Goal: Task Accomplishment & Management: Manage account settings

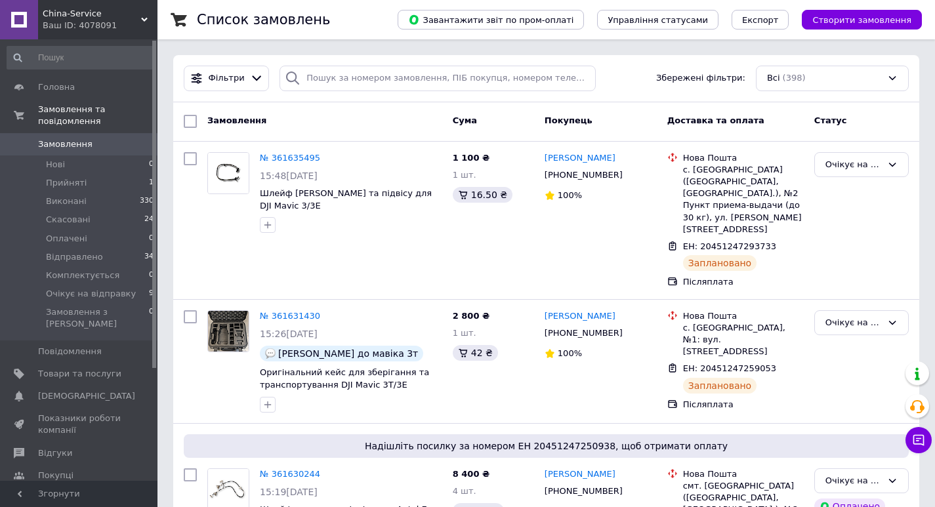
click at [94, 138] on span "Замовлення" at bounding box center [79, 144] width 83 height 12
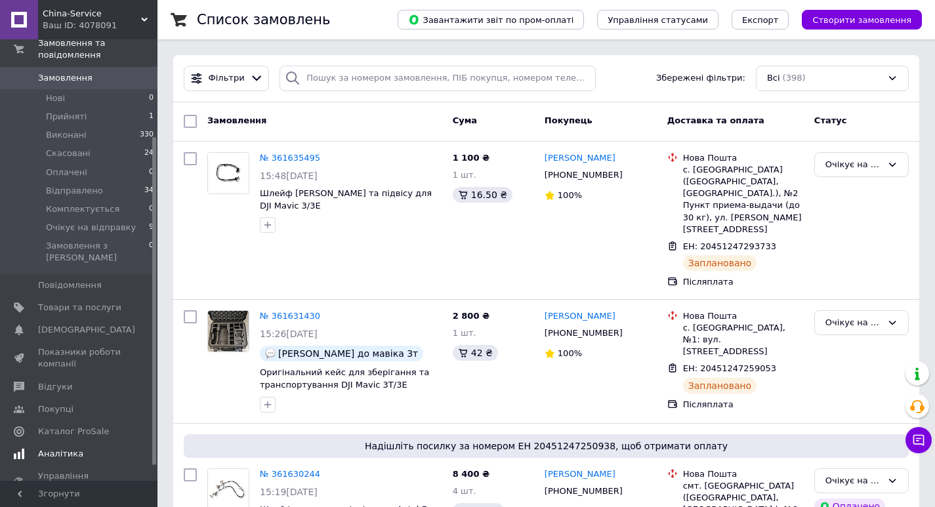
scroll to position [131, 0]
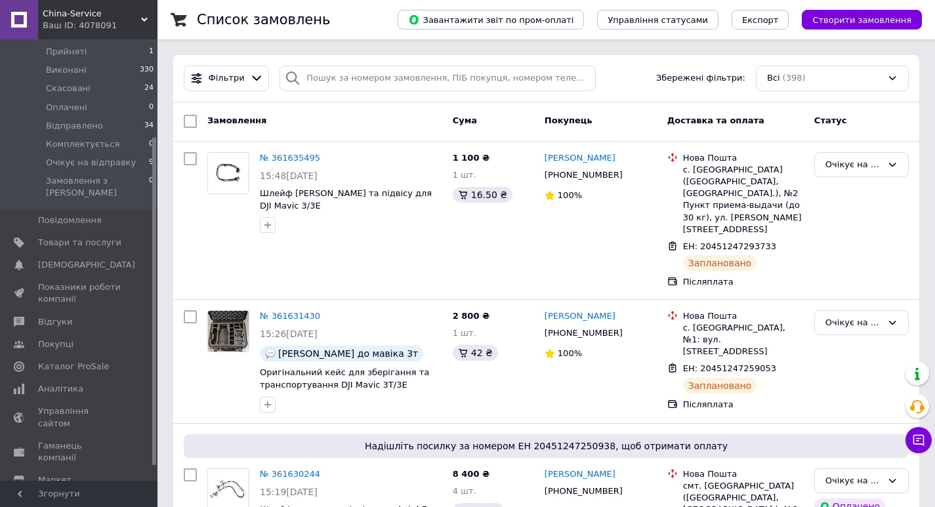
click at [60, 497] on span "Налаштування" at bounding box center [71, 503] width 67 height 12
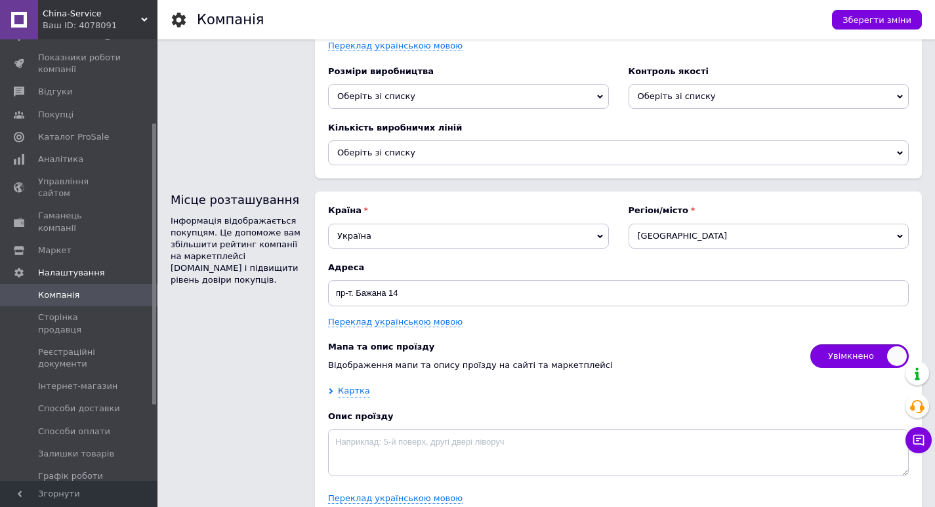
scroll to position [2042, 0]
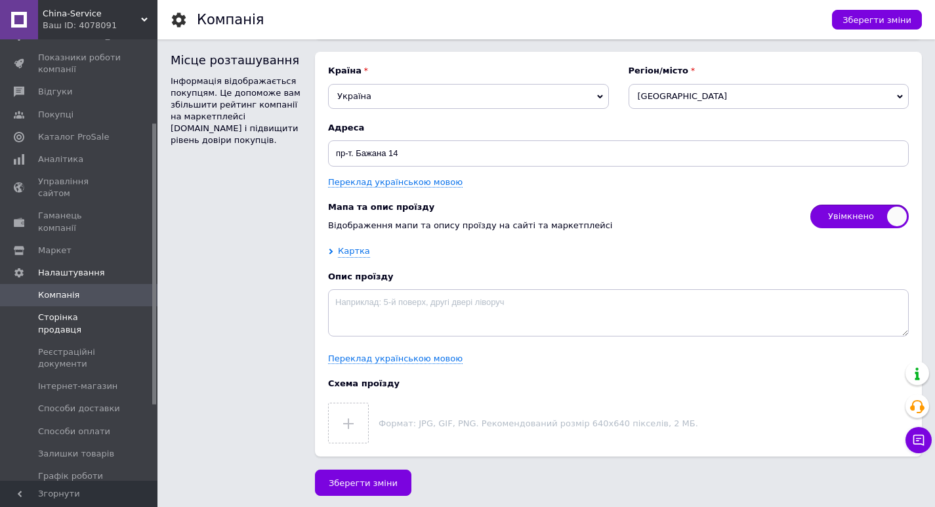
click at [98, 306] on link "Сторінка продавця" at bounding box center [80, 323] width 161 height 34
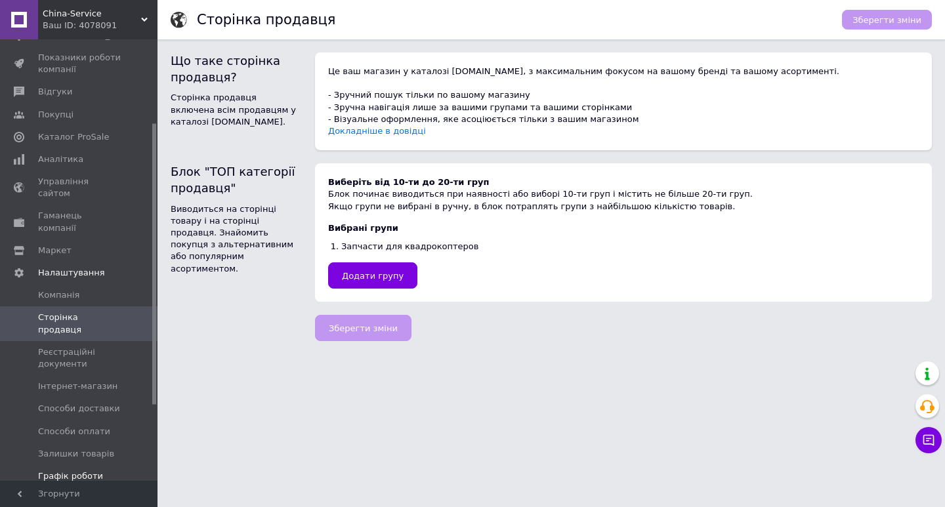
click at [88, 470] on span "Графік роботи" at bounding box center [70, 476] width 65 height 12
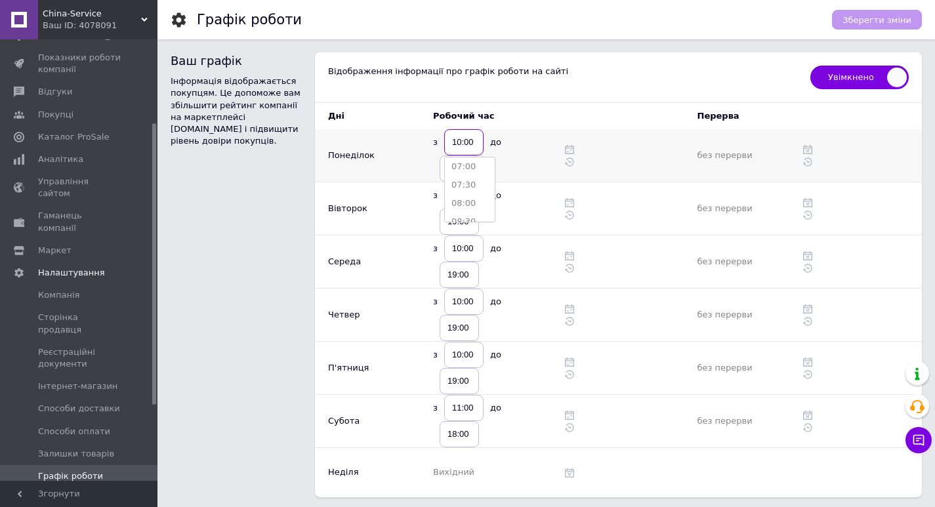
scroll to position [328, 0]
type input "09:00"
click at [463, 168] on input "19:00" at bounding box center [459, 168] width 39 height 26
type input "17:00"
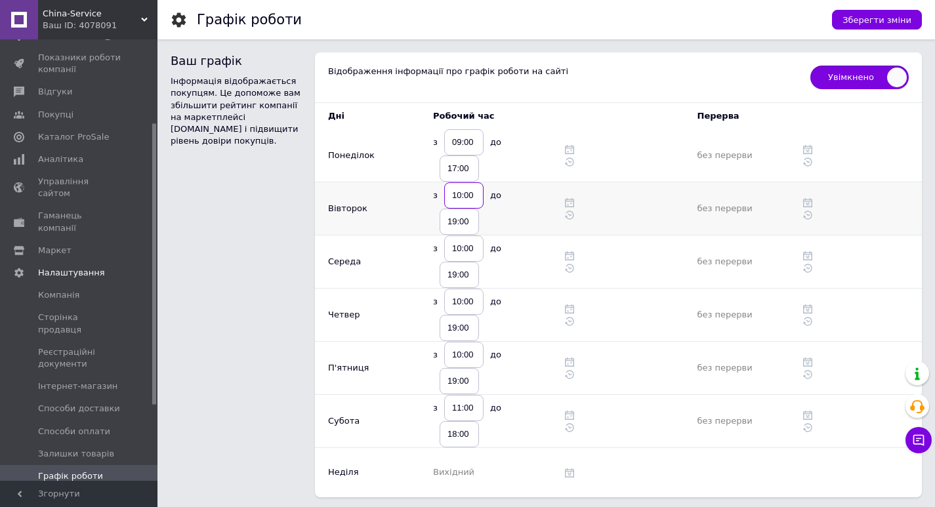
click at [465, 197] on input "10:00" at bounding box center [463, 195] width 39 height 26
type input "09:00"
click at [463, 224] on input "19:00" at bounding box center [459, 222] width 39 height 26
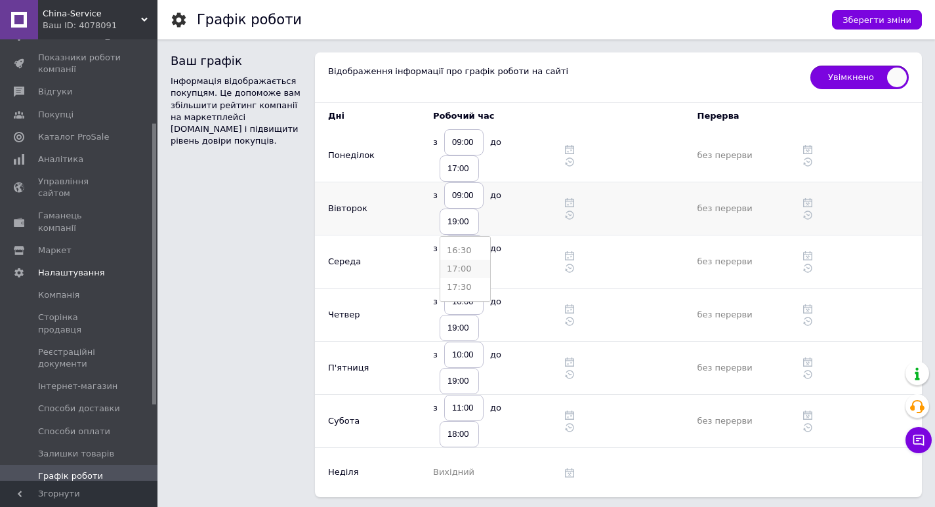
type input "17:00"
click at [471, 253] on input "10:00" at bounding box center [463, 249] width 39 height 26
type input "09:00"
click at [468, 272] on input "19:00" at bounding box center [459, 275] width 39 height 26
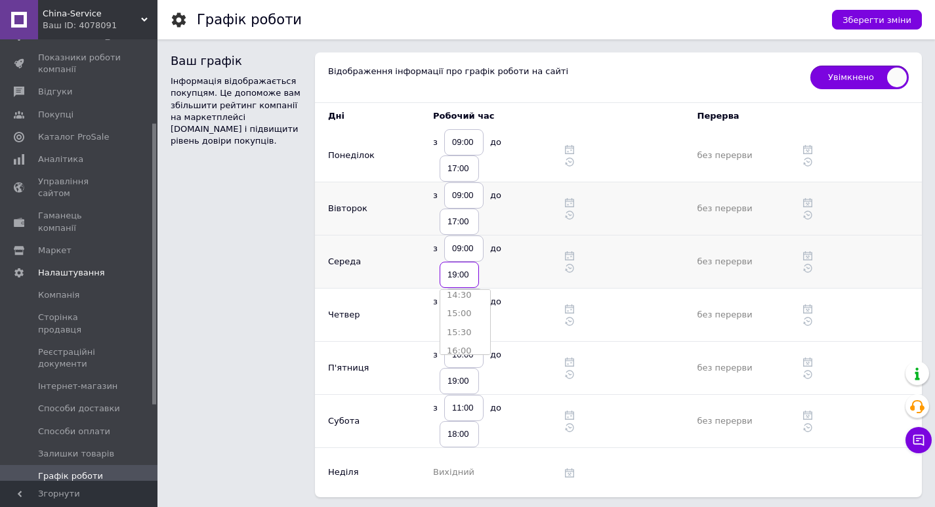
scroll to position [590, 0]
type input "17:00"
click at [471, 302] on input "10:00" at bounding box center [463, 302] width 39 height 26
type input "09:00"
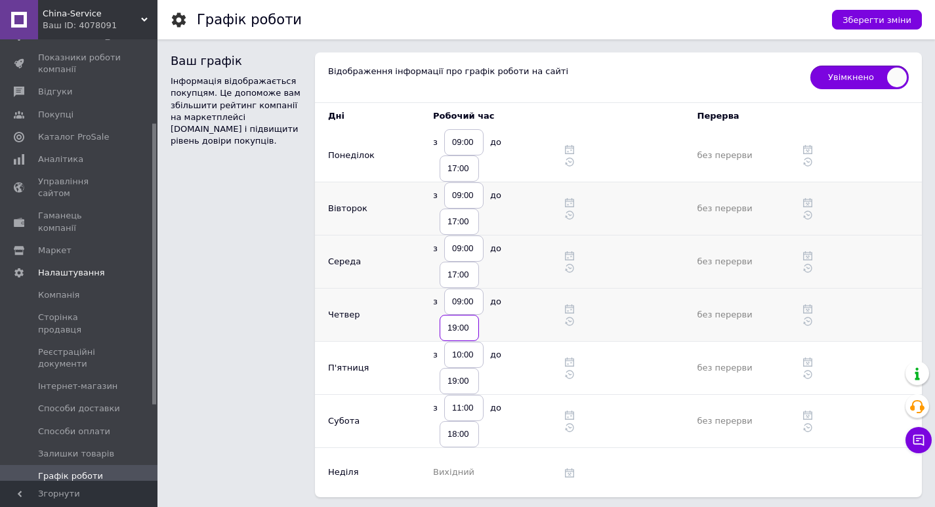
click at [466, 326] on input "19:00" at bounding box center [459, 328] width 39 height 26
type input "17:00"
click at [470, 356] on input "10:00" at bounding box center [463, 355] width 39 height 26
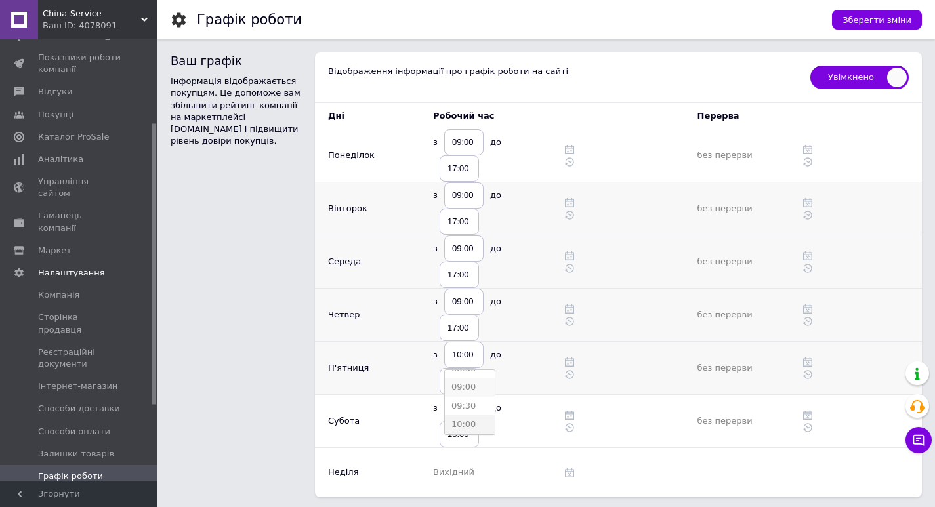
type input "09:00"
click at [464, 381] on input "19:00" at bounding box center [459, 381] width 39 height 26
type input "17:00"
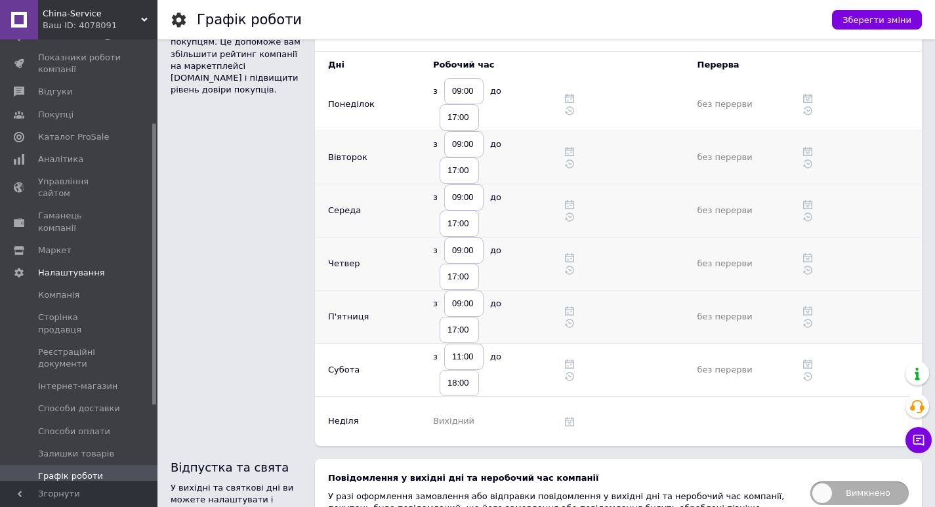
scroll to position [66, 0]
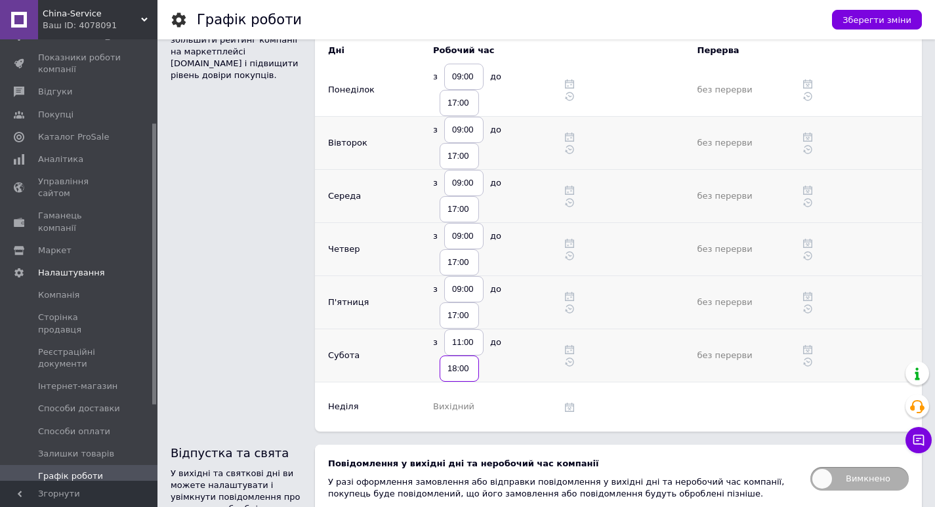
click at [461, 369] on input "18:00" at bounding box center [459, 369] width 39 height 26
type input "16:00"
click at [291, 361] on div "Ваш графік Інформація відображається покупцям. Це допоможе вам збільшити рейтин…" at bounding box center [243, 209] width 144 height 445
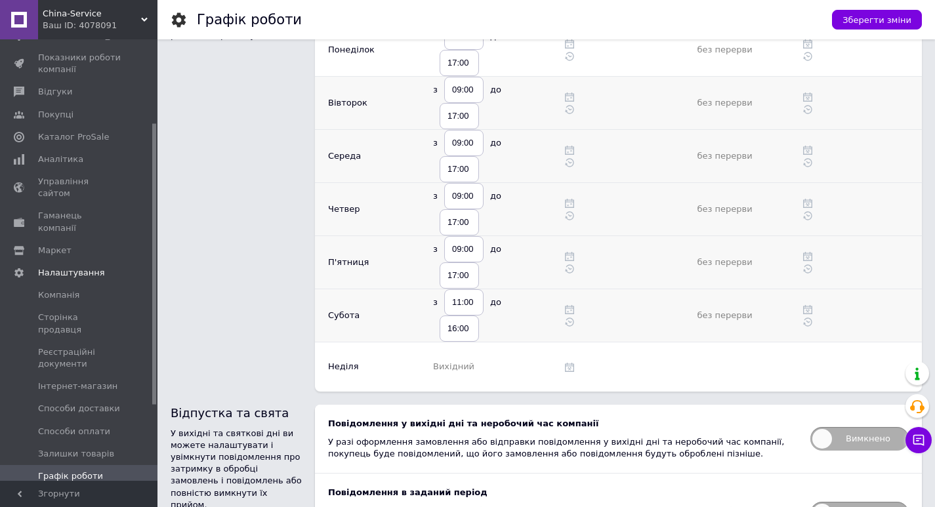
scroll to position [131, 0]
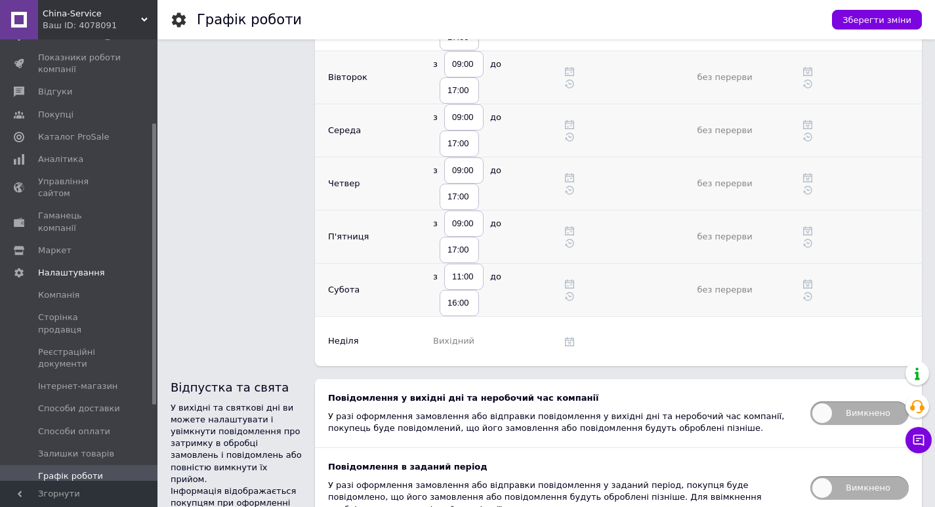
click at [844, 414] on span "Вимкнено" at bounding box center [859, 414] width 98 height 24
click at [810, 402] on input "Вимкнено" at bounding box center [806, 397] width 9 height 9
checkbox input "true"
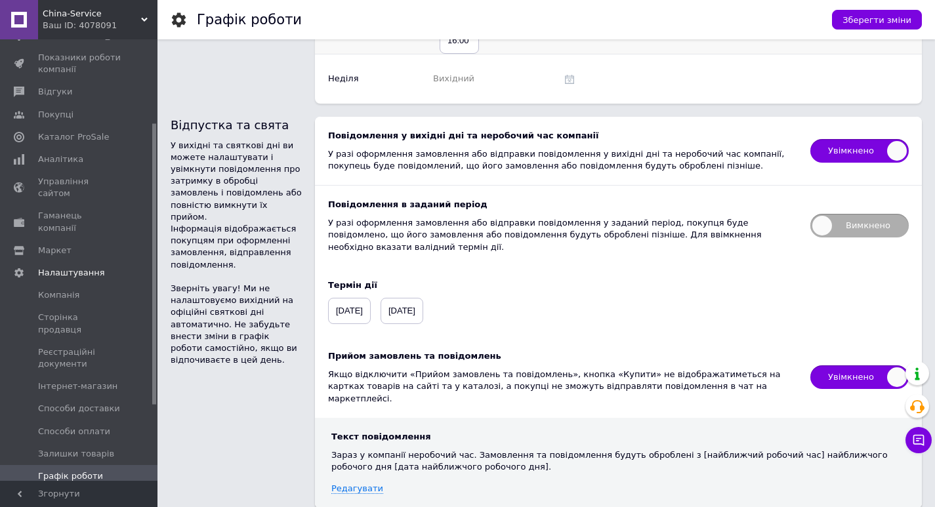
scroll to position [423, 0]
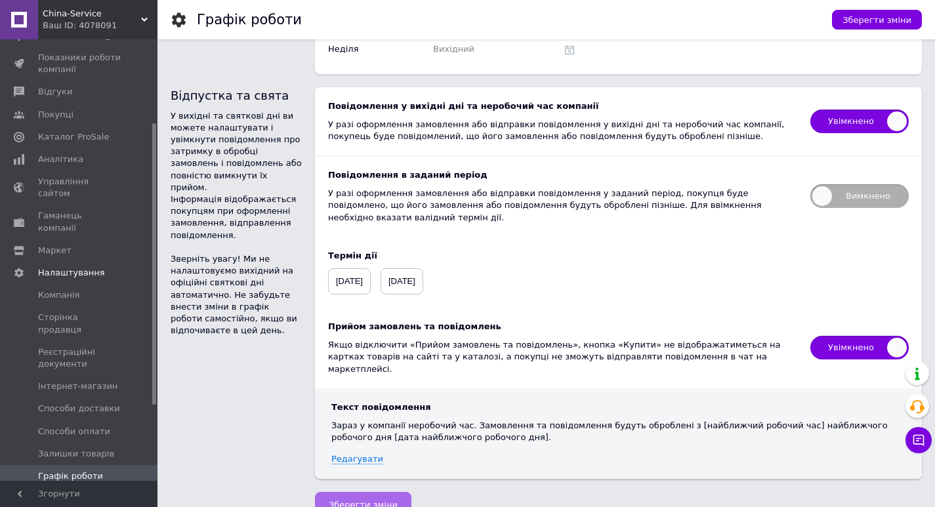
click at [358, 500] on span "Зберегти зміни" at bounding box center [363, 505] width 69 height 10
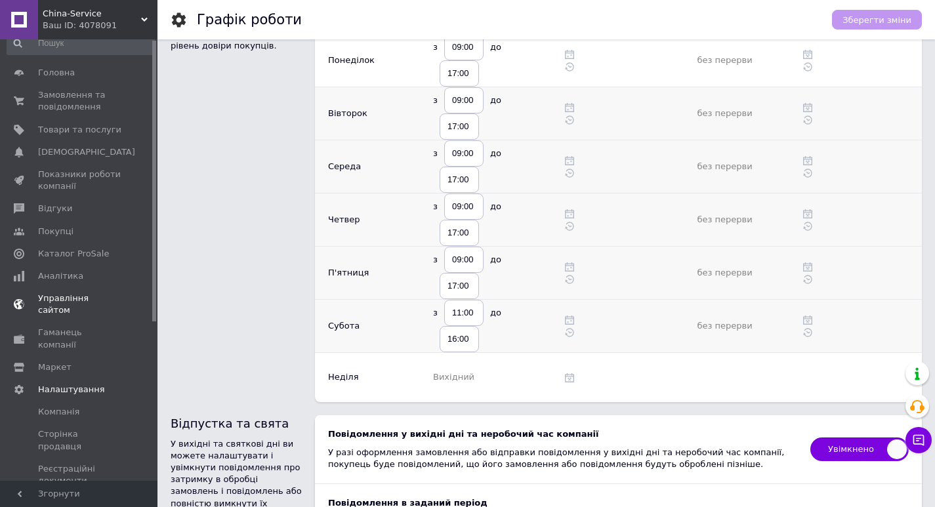
scroll to position [0, 0]
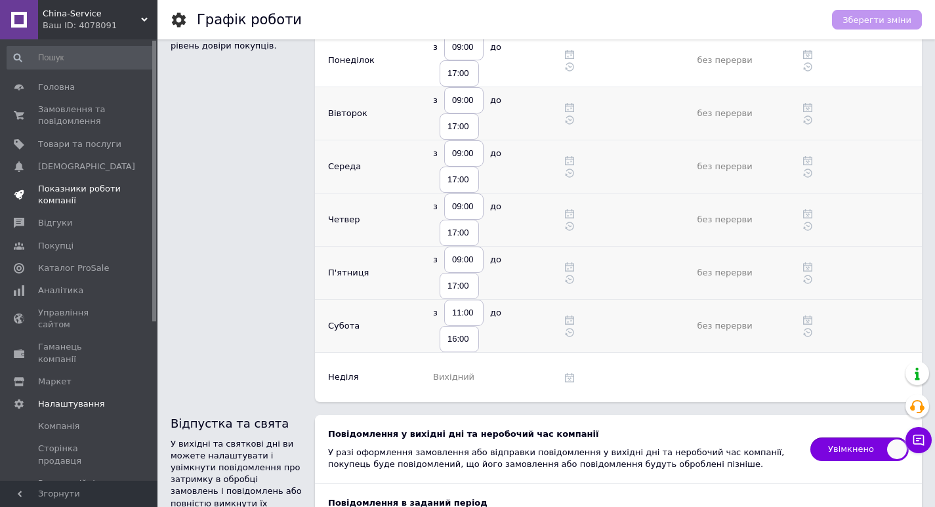
click at [73, 188] on span "Показники роботи компанії" at bounding box center [79, 195] width 83 height 24
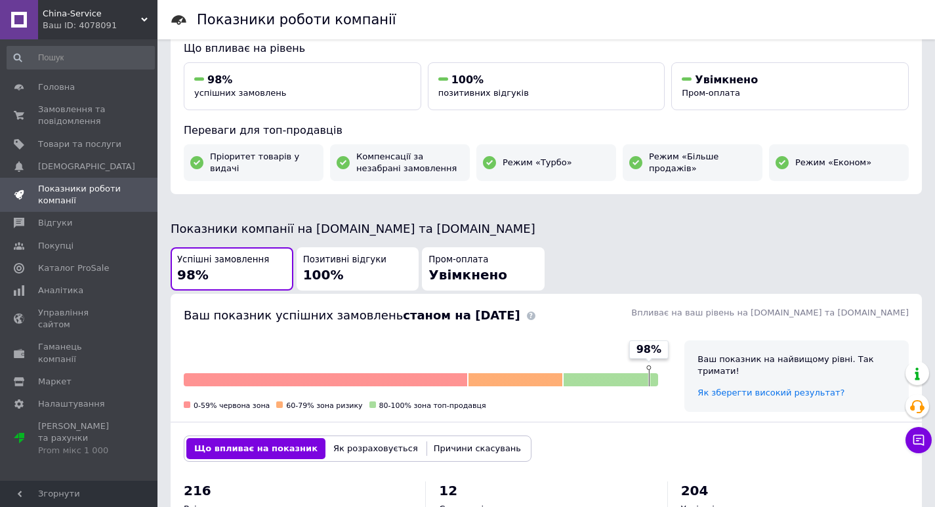
scroll to position [141, 0]
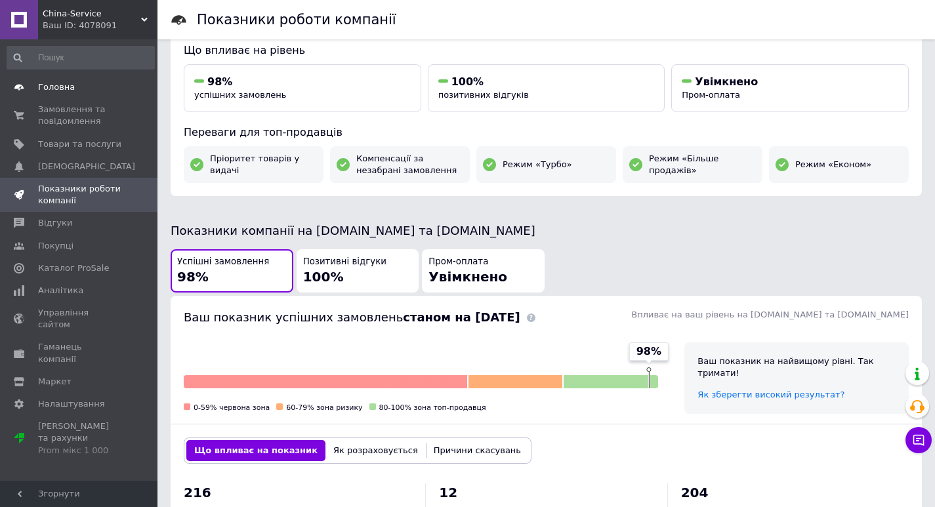
click at [85, 89] on span "Головна" at bounding box center [79, 87] width 83 height 12
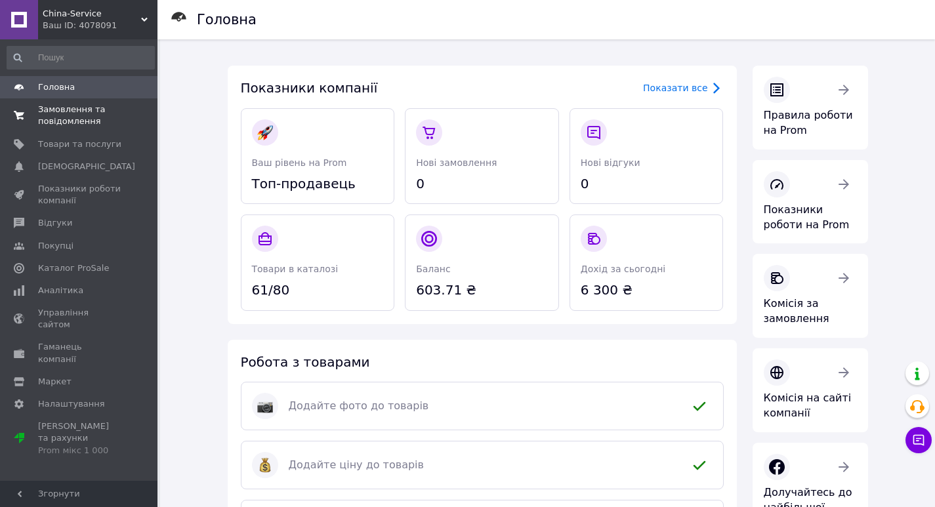
click at [58, 110] on span "Замовлення та повідомлення" at bounding box center [79, 116] width 83 height 24
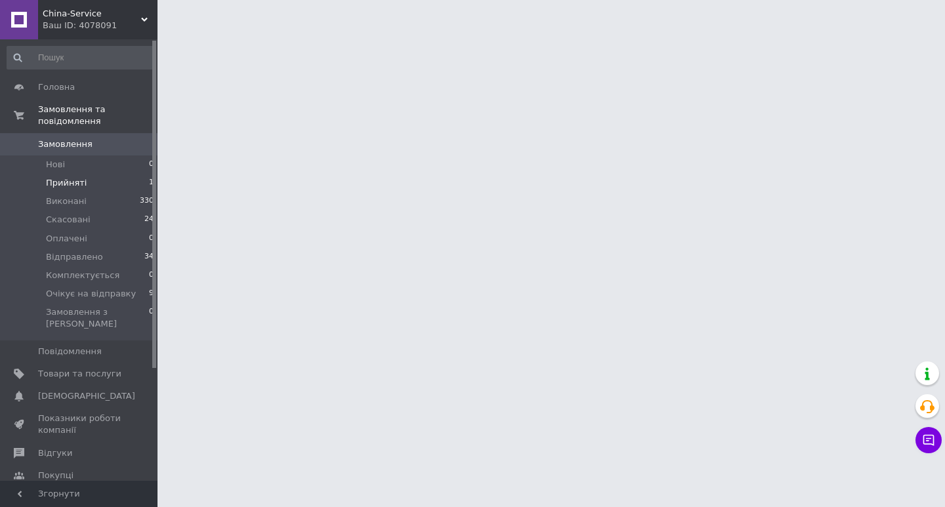
click at [88, 176] on li "Прийняті 1" at bounding box center [80, 183] width 161 height 18
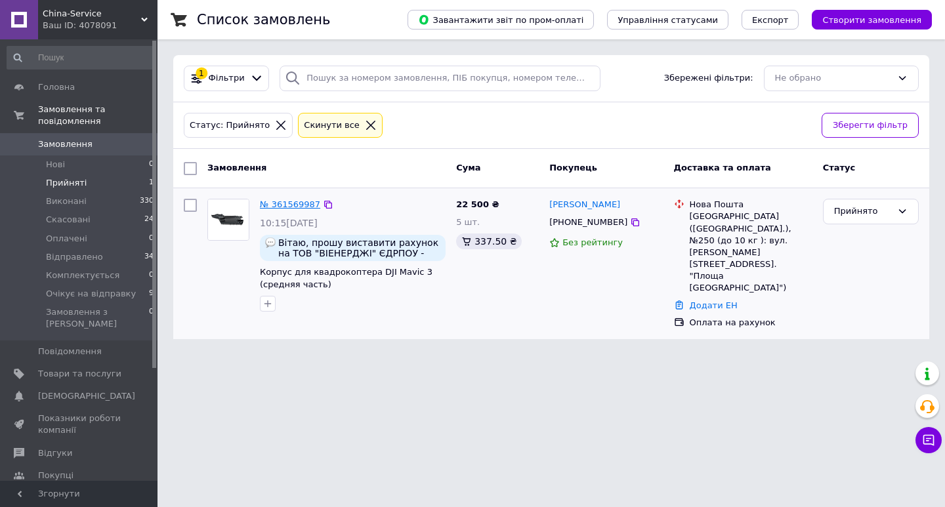
click at [284, 202] on link "№ 361569987" at bounding box center [290, 204] width 60 height 10
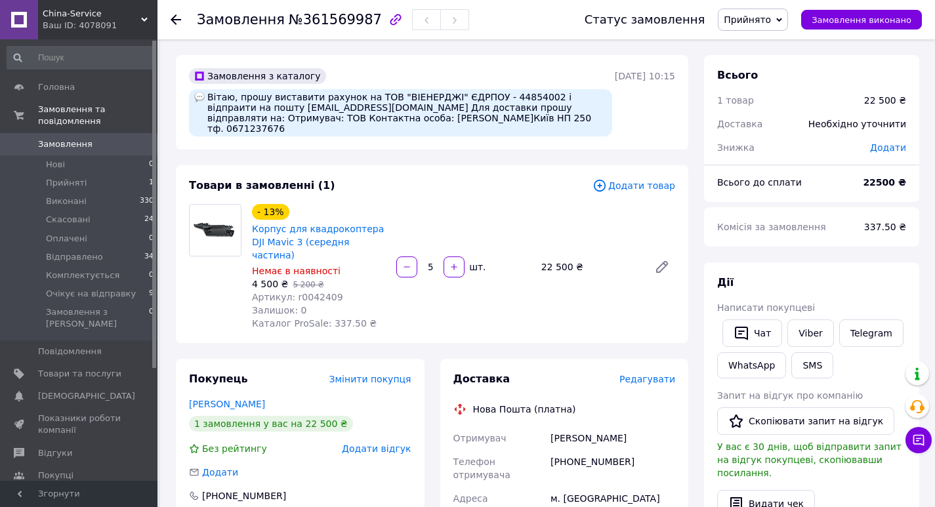
drag, startPoint x: 384, startPoint y: 106, endPoint x: 512, endPoint y: 117, distance: 129.1
click at [512, 117] on div "Вітаю, прошу виставити рахунок на ТОВ "ВІЕНЕРДЖІ" ЄДРПОУ - 44854002 і відпраити…" at bounding box center [400, 112] width 423 height 47
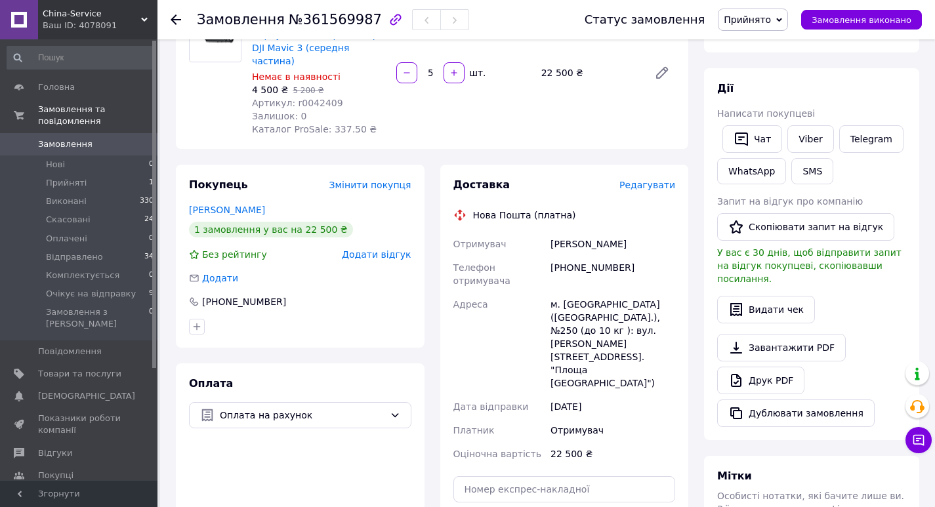
scroll to position [262, 0]
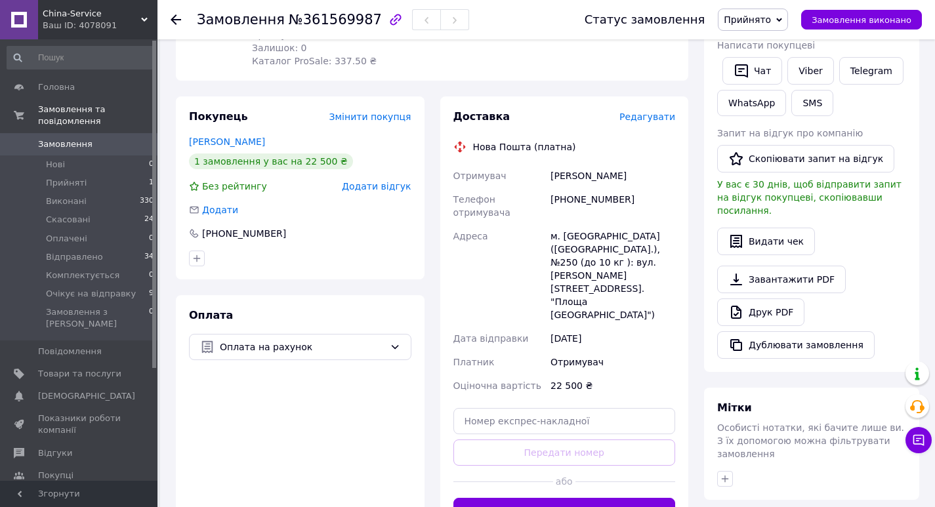
click at [643, 112] on span "Редагувати" at bounding box center [647, 117] width 56 height 10
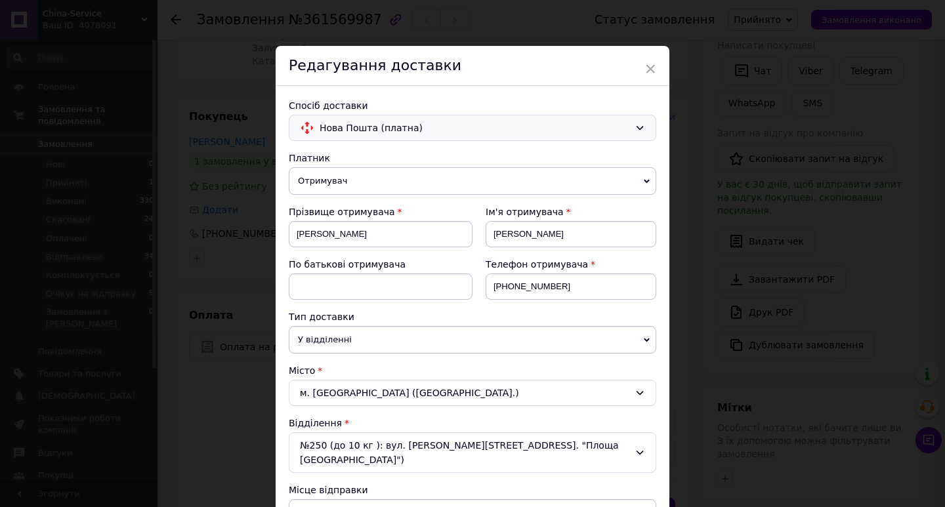
click at [615, 127] on span "Нова Пошта (платна)" at bounding box center [475, 128] width 310 height 14
click at [580, 177] on span "Самовивіз" at bounding box center [482, 181] width 325 height 13
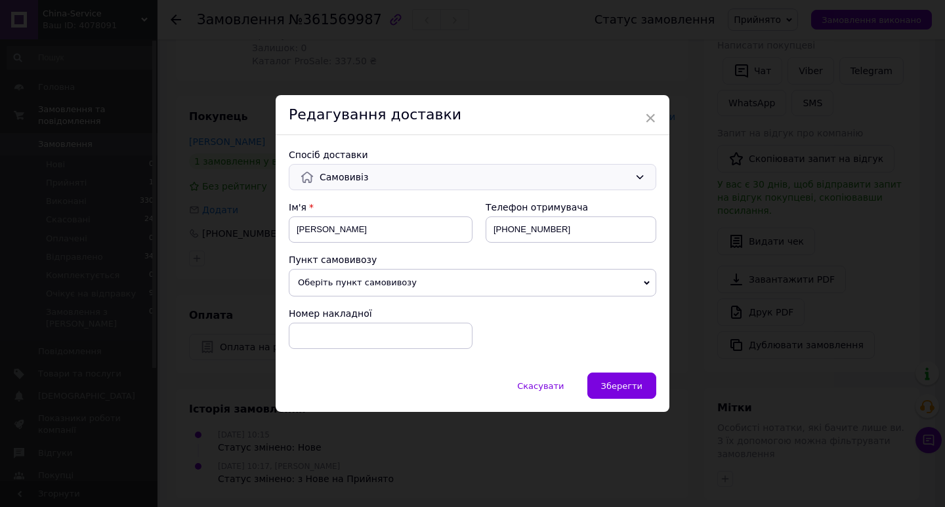
click at [636, 283] on span "Оберіть пункт самовивозу" at bounding box center [472, 283] width 367 height 28
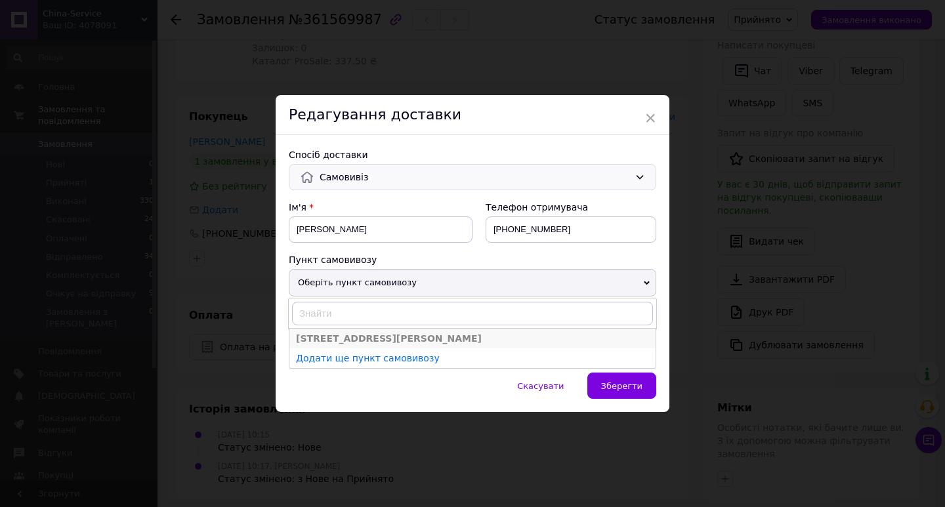
click at [428, 339] on li "[STREET_ADDRESS][PERSON_NAME]" at bounding box center [472, 339] width 366 height 20
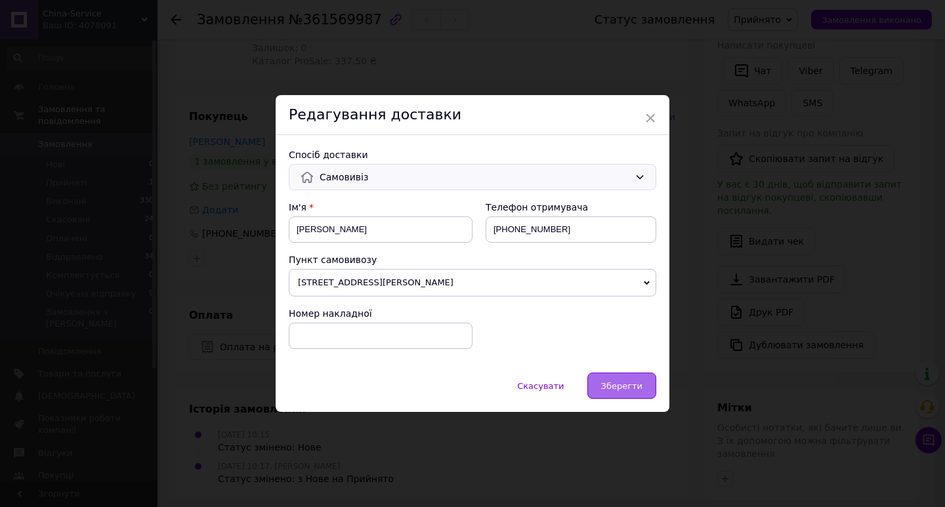
click at [641, 388] on div "Зберегти" at bounding box center [621, 386] width 69 height 26
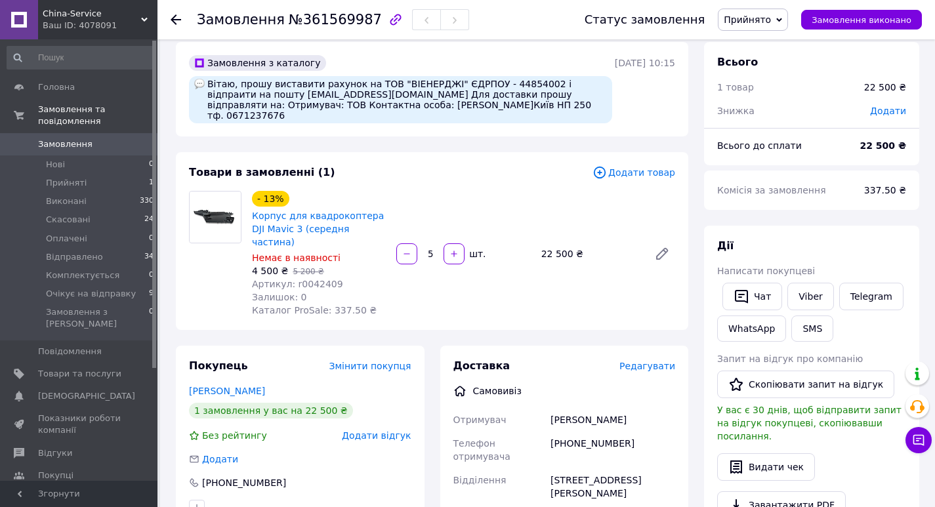
scroll to position [0, 0]
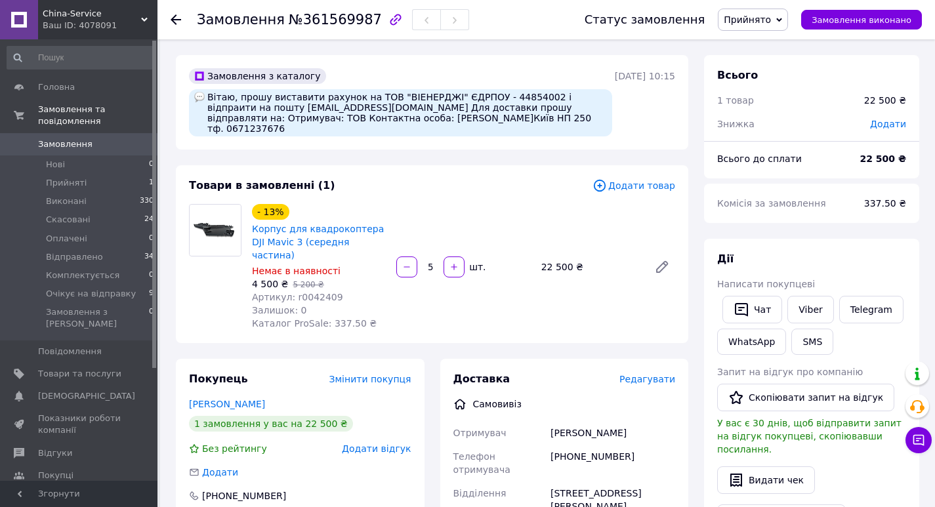
click at [771, 18] on span "Прийнято" at bounding box center [747, 19] width 47 height 10
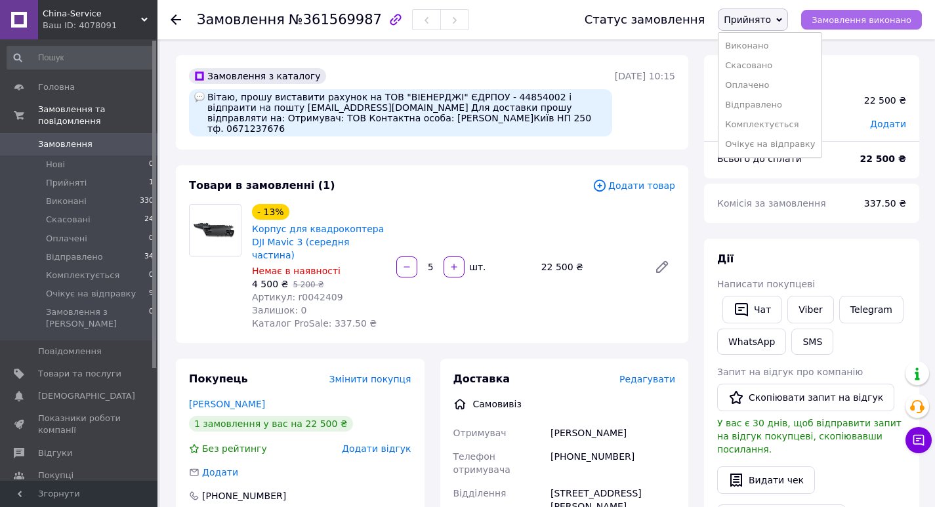
click at [881, 20] on span "Замовлення виконано" at bounding box center [862, 20] width 100 height 10
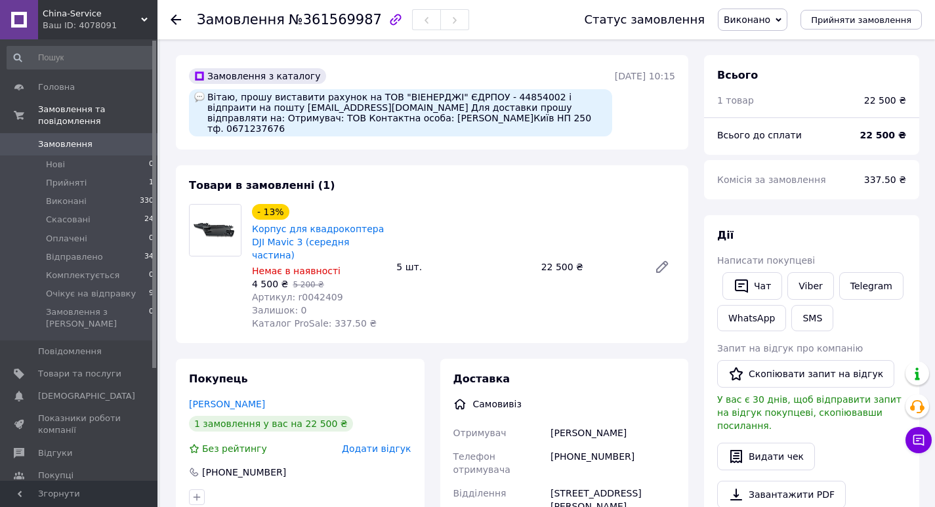
click at [55, 138] on span "Замовлення" at bounding box center [65, 144] width 54 height 12
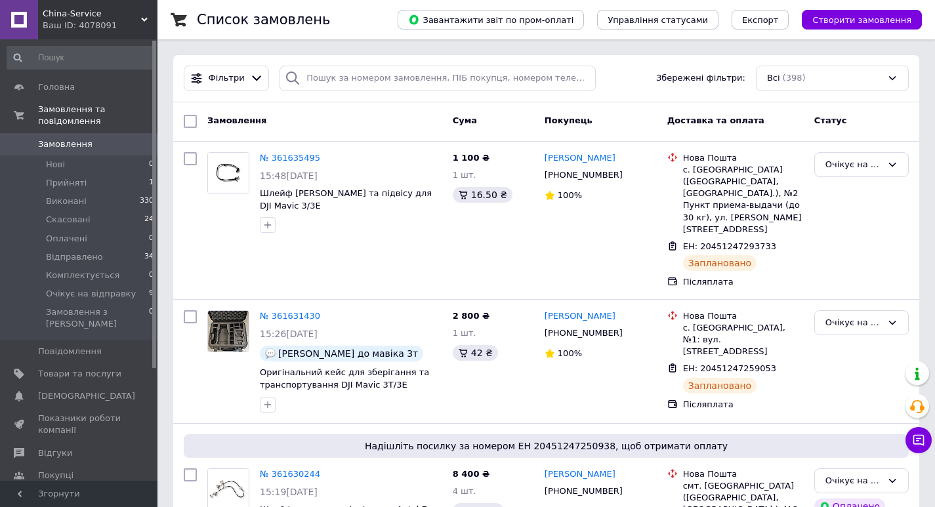
click at [89, 133] on link "Замовлення 0" at bounding box center [80, 144] width 161 height 22
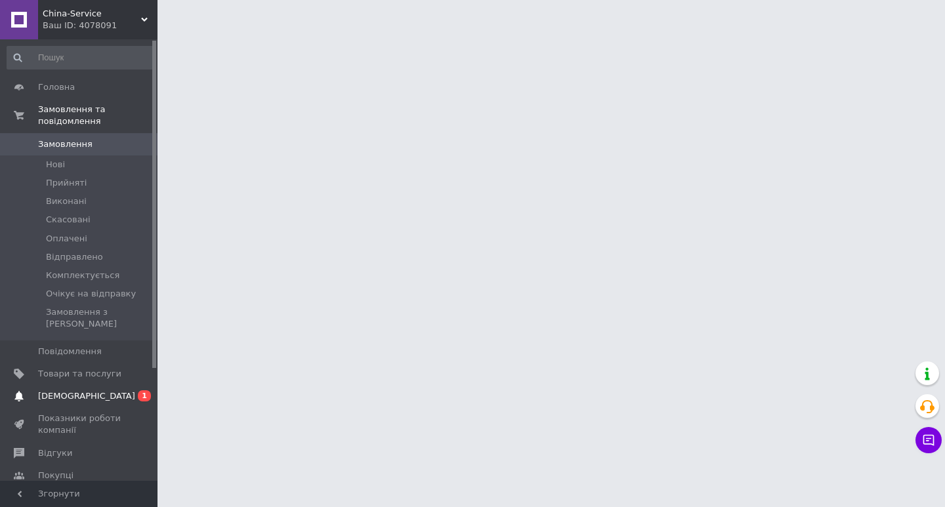
click at [98, 385] on link "Сповіщення 0 1" at bounding box center [80, 396] width 161 height 22
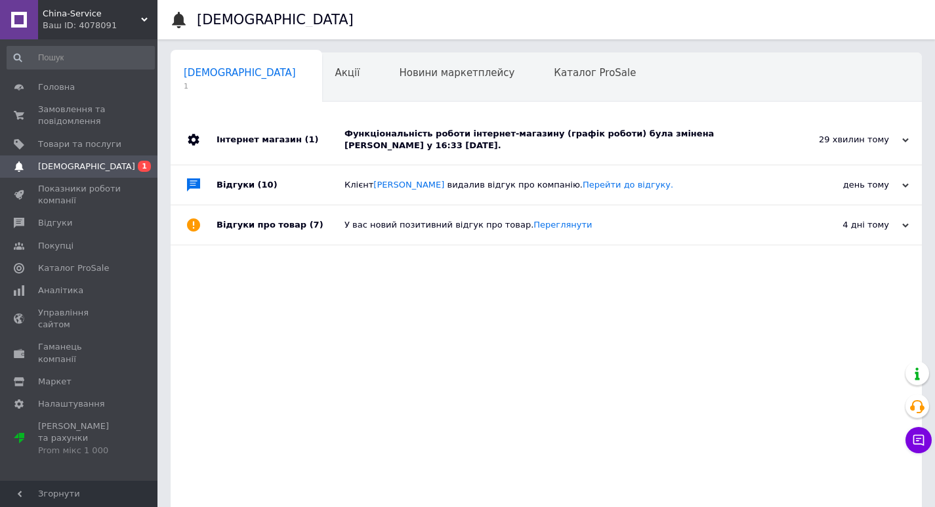
click at [554, 137] on div "Функціональність роботи інтернет-магазину (графік роботи) була змінена Вадим Зл…" at bounding box center [560, 140] width 433 height 24
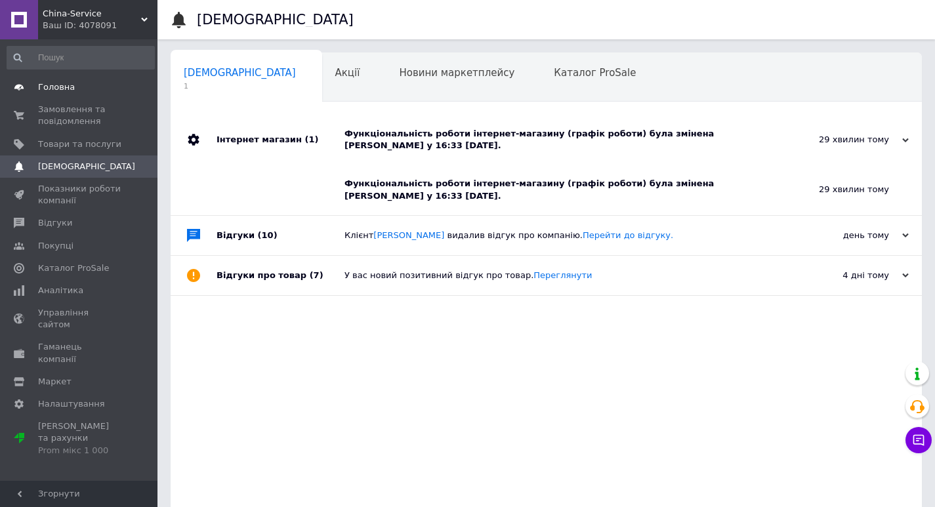
click at [72, 97] on link "Головна" at bounding box center [80, 87] width 161 height 22
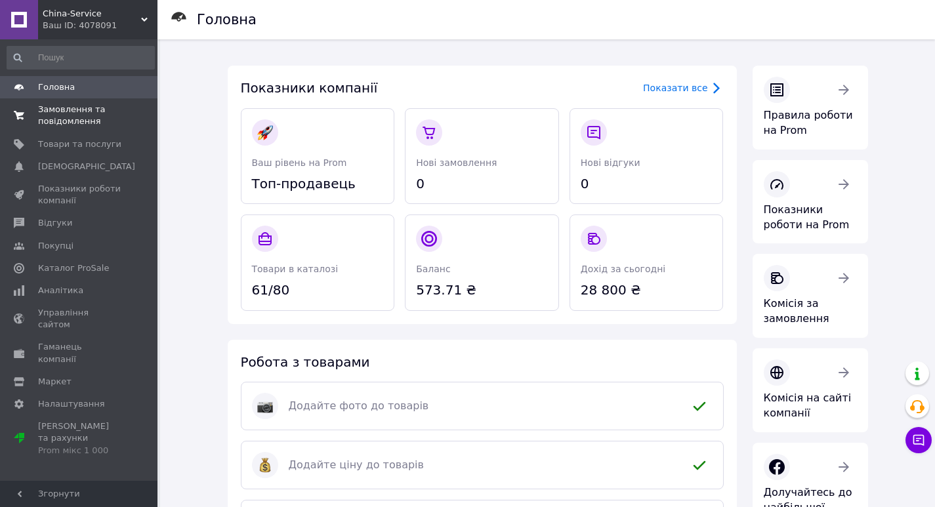
click at [60, 125] on span "Замовлення та повідомлення" at bounding box center [79, 116] width 83 height 24
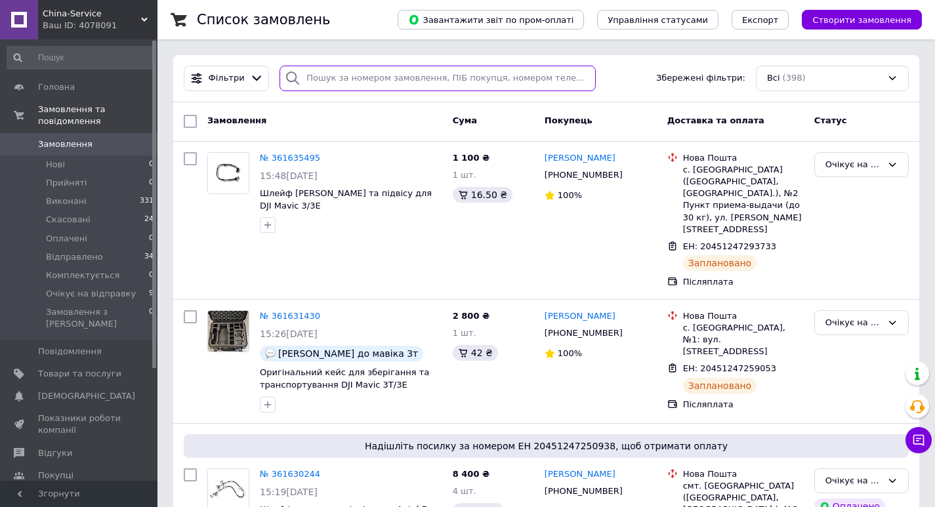
paste input "361325331"
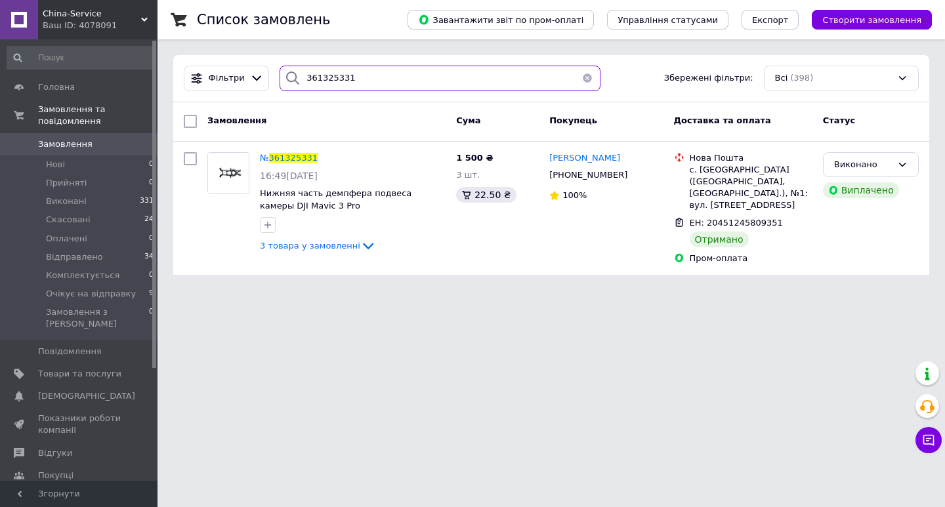
click at [310, 73] on input "361325331" at bounding box center [439, 79] width 321 height 26
paste input "244758"
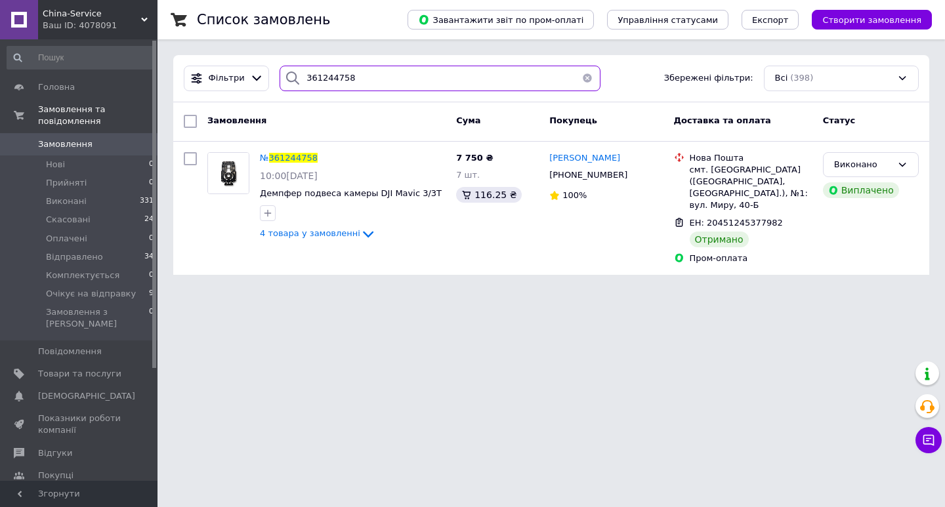
click at [324, 71] on input "361244758" at bounding box center [439, 79] width 321 height 26
click at [323, 72] on input "361244758" at bounding box center [439, 79] width 321 height 26
drag, startPoint x: 323, startPoint y: 72, endPoint x: 306, endPoint y: 77, distance: 17.8
click at [306, 77] on input "361244758" at bounding box center [439, 79] width 321 height 26
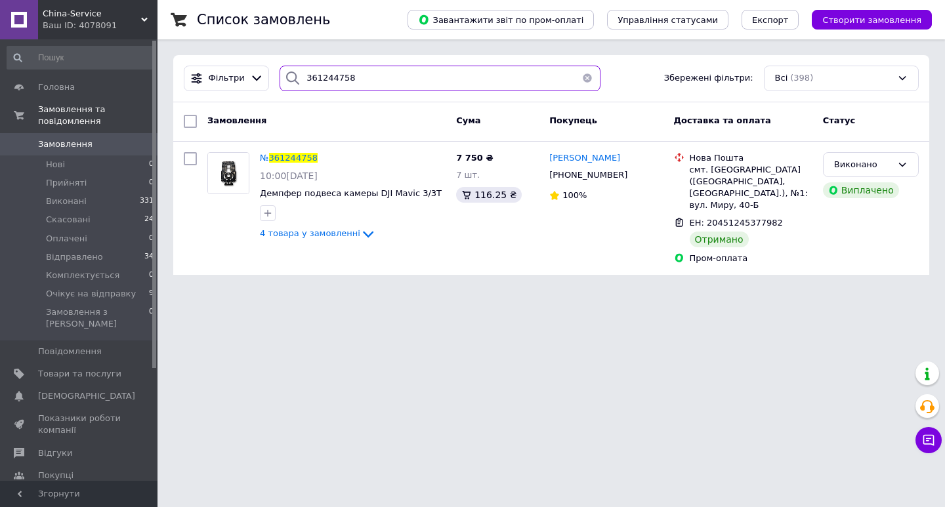
click at [306, 77] on input "361244758" at bounding box center [439, 79] width 321 height 26
paste input "025515"
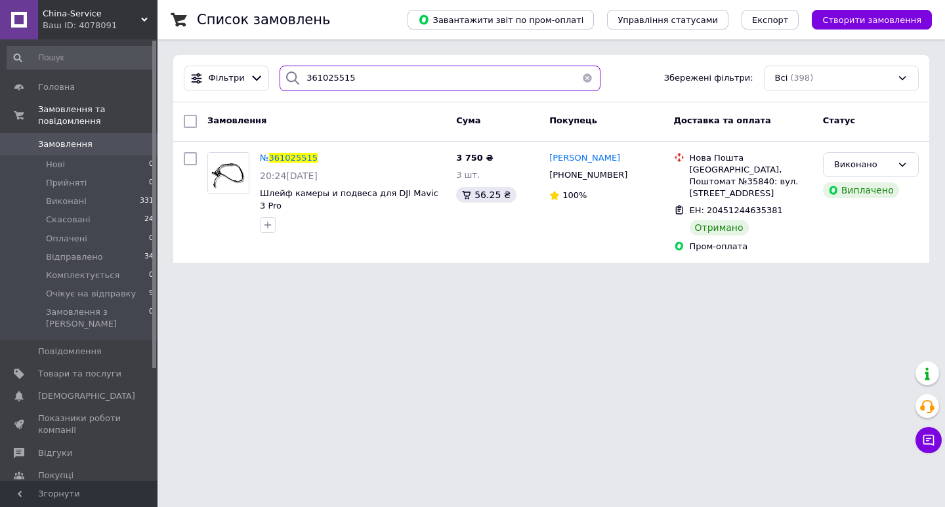
click at [381, 67] on input "361025515" at bounding box center [439, 79] width 321 height 26
click at [381, 68] on input "361025515" at bounding box center [439, 79] width 321 height 26
paste input "186894"
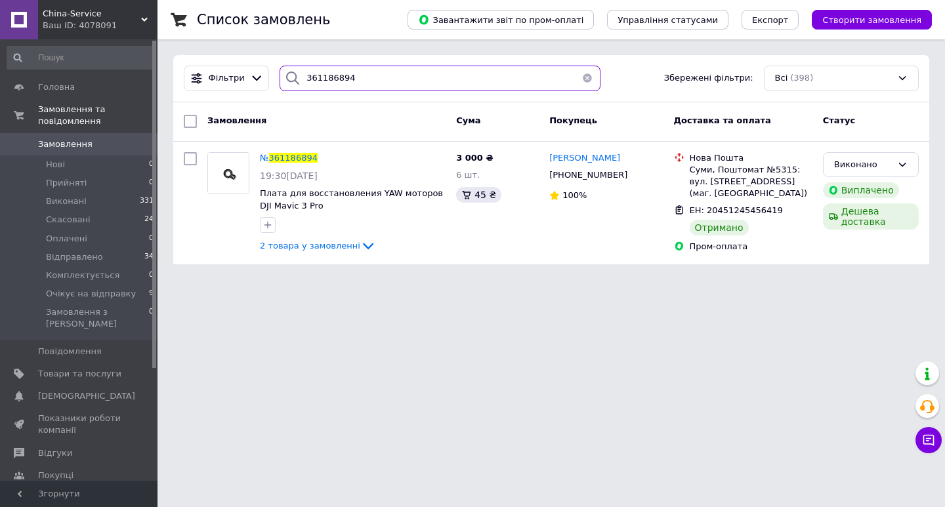
click at [316, 86] on input "361186894" at bounding box center [439, 79] width 321 height 26
paste input "311793"
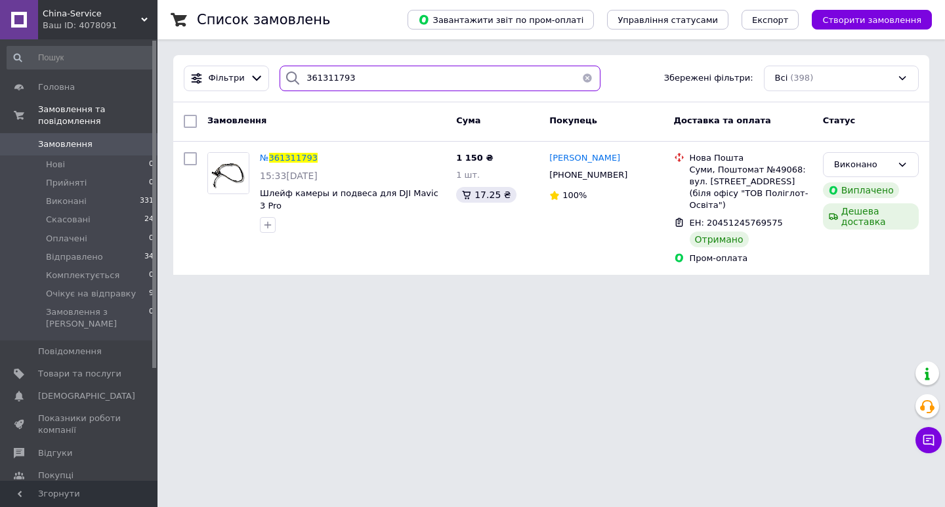
click at [325, 85] on input "361311793" at bounding box center [439, 79] width 321 height 26
paste input "153612"
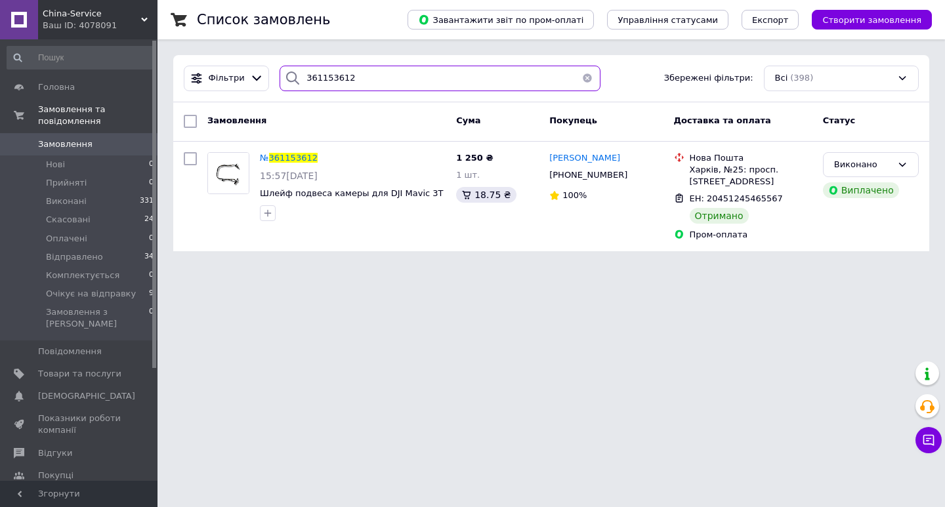
click at [325, 75] on input "361153612" at bounding box center [439, 79] width 321 height 26
paste input "0755009"
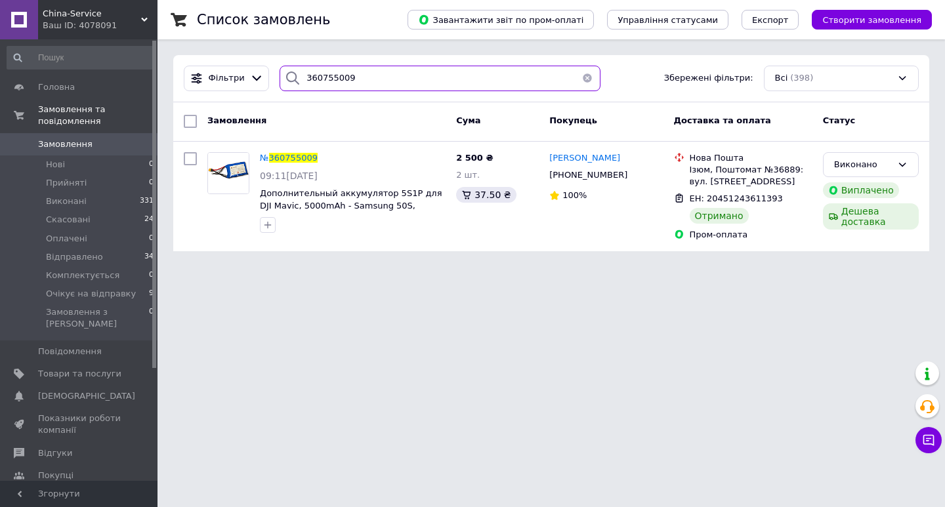
type input "360755009"
